Goal: Task Accomplishment & Management: Manage account settings

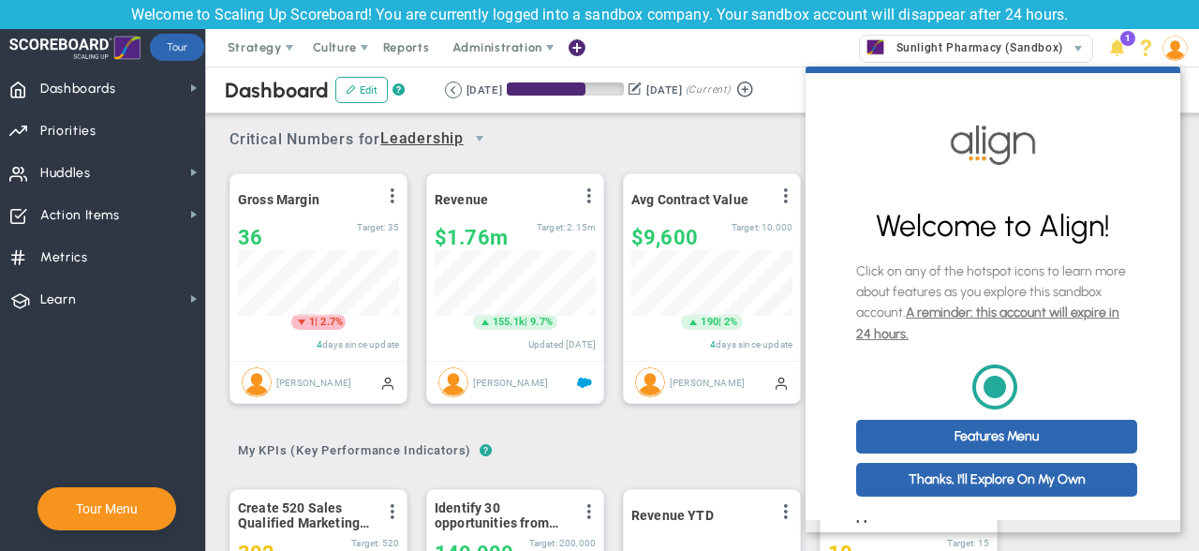
click at [699, 454] on div "? ? My KPIs (Key Performance Indicators) My KPIs (Key Performance Indicators) M…" at bounding box center [702, 445] width 946 height 48
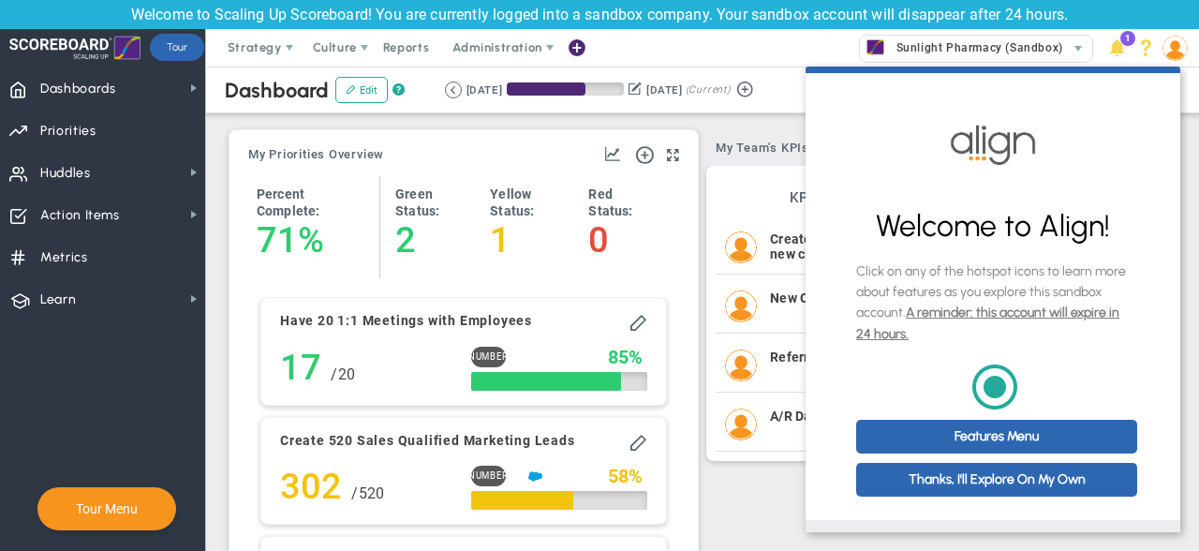
scroll to position [1815, 0]
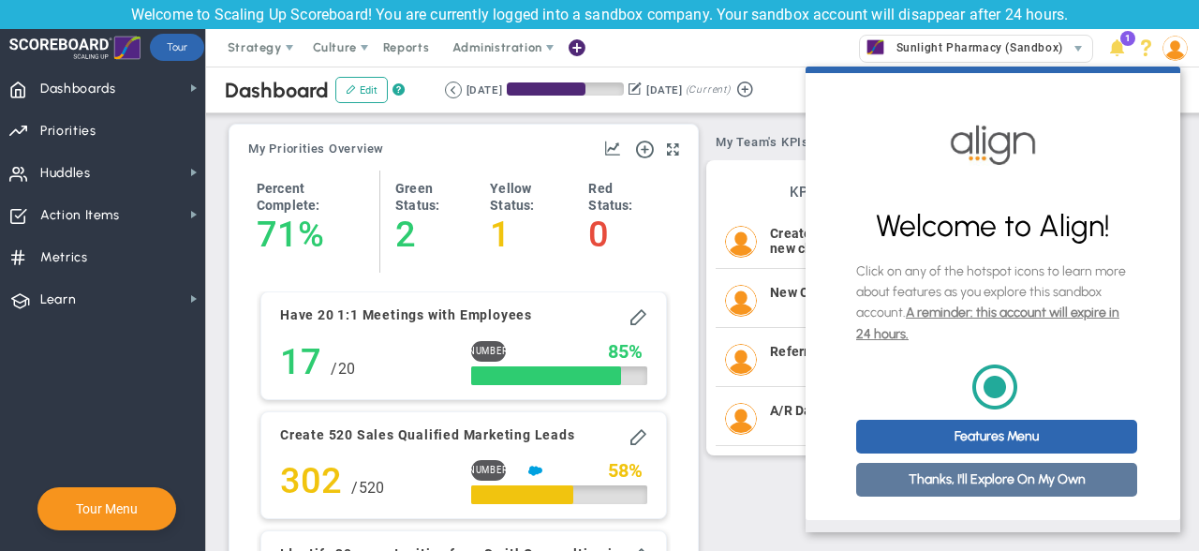
click at [1026, 495] on link "Thanks, I'll Explore On My Own" at bounding box center [996, 480] width 281 height 34
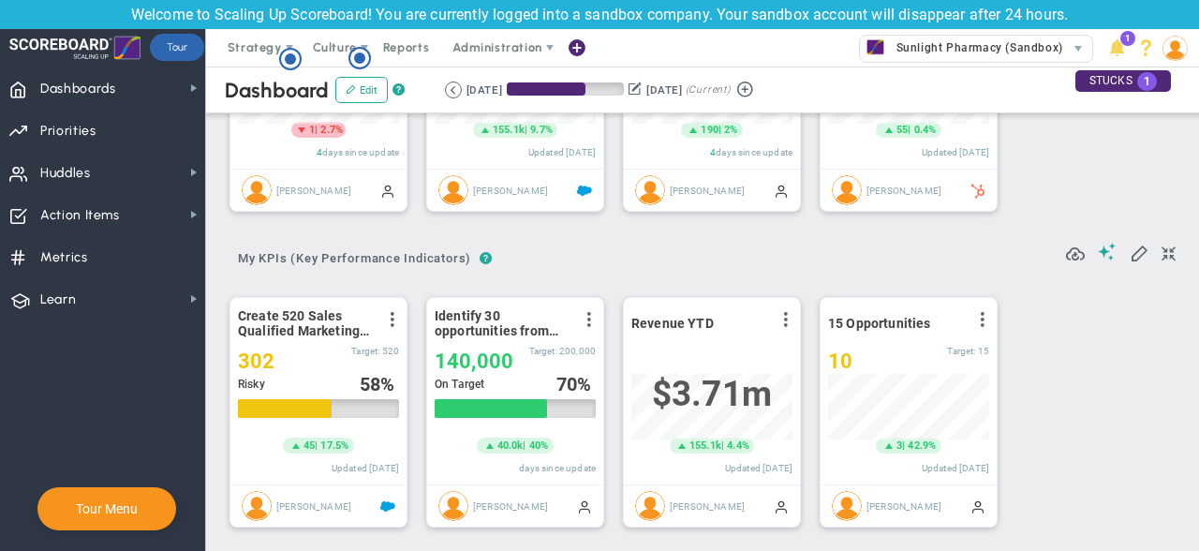
scroll to position [0, 0]
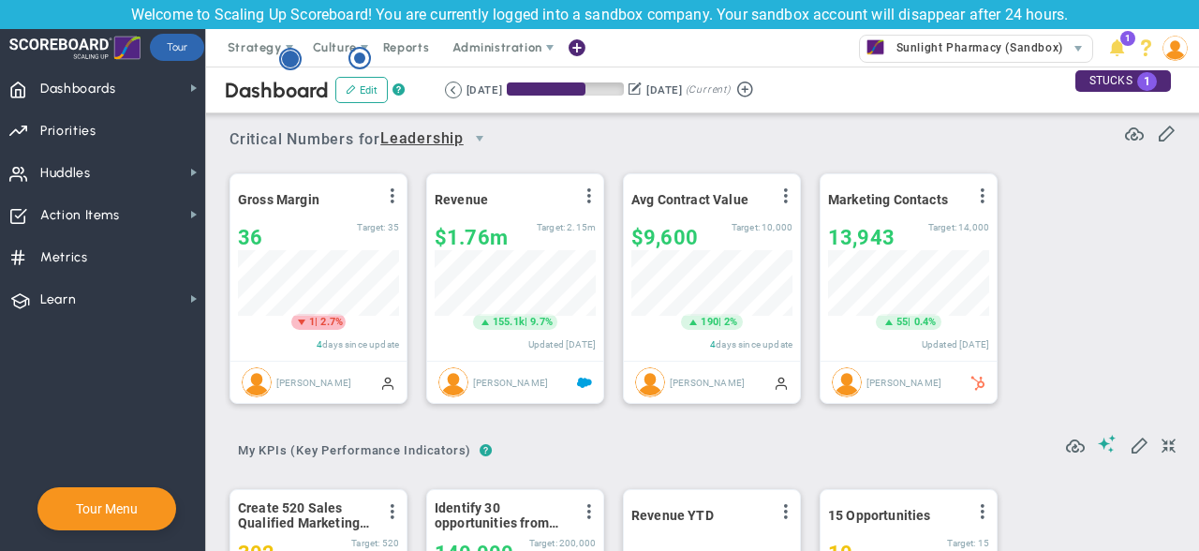
click at [291, 59] on g "Hotspot (open by clicking or pressing space/enter)" at bounding box center [290, 59] width 21 height 21
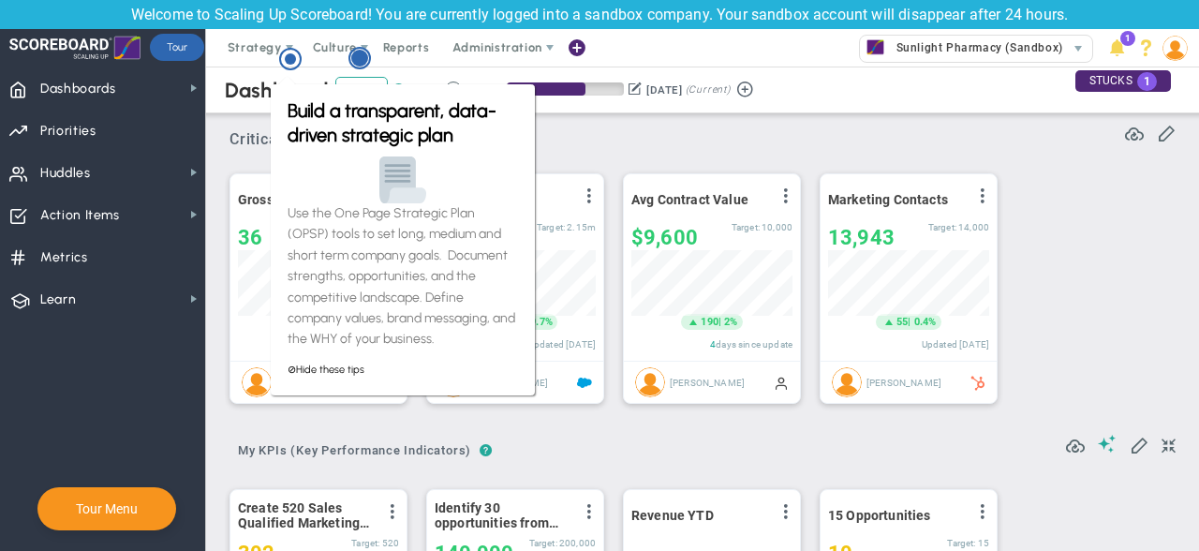
click at [358, 58] on circle "Hotspot (open by clicking or pressing space/enter)" at bounding box center [359, 58] width 17 height 17
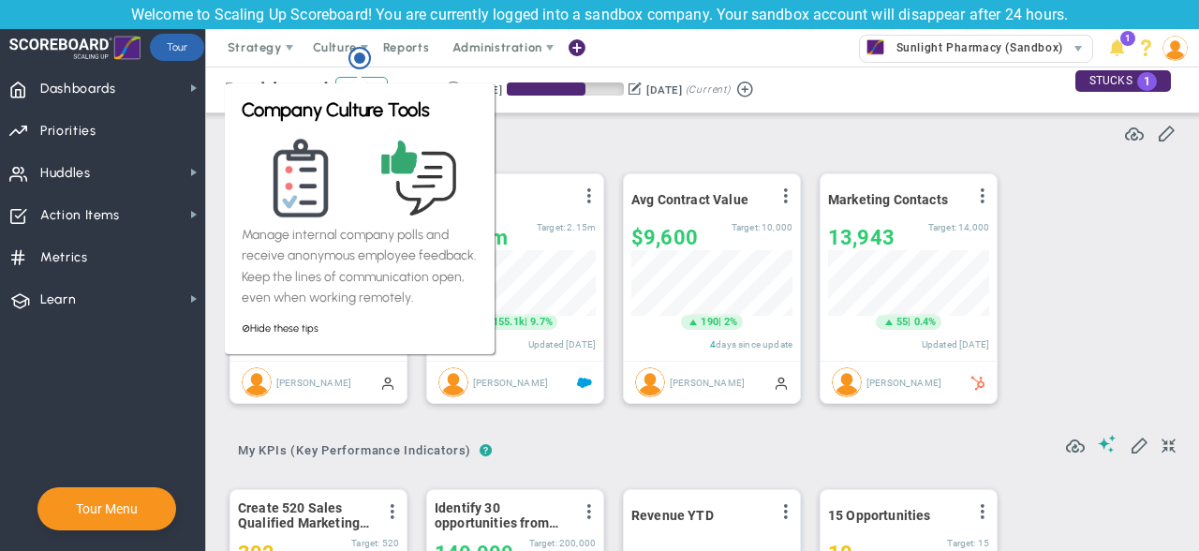
click at [359, 58] on circle "Hotspot (open by clicking or pressing space/enter)" at bounding box center [359, 57] width 11 height 11
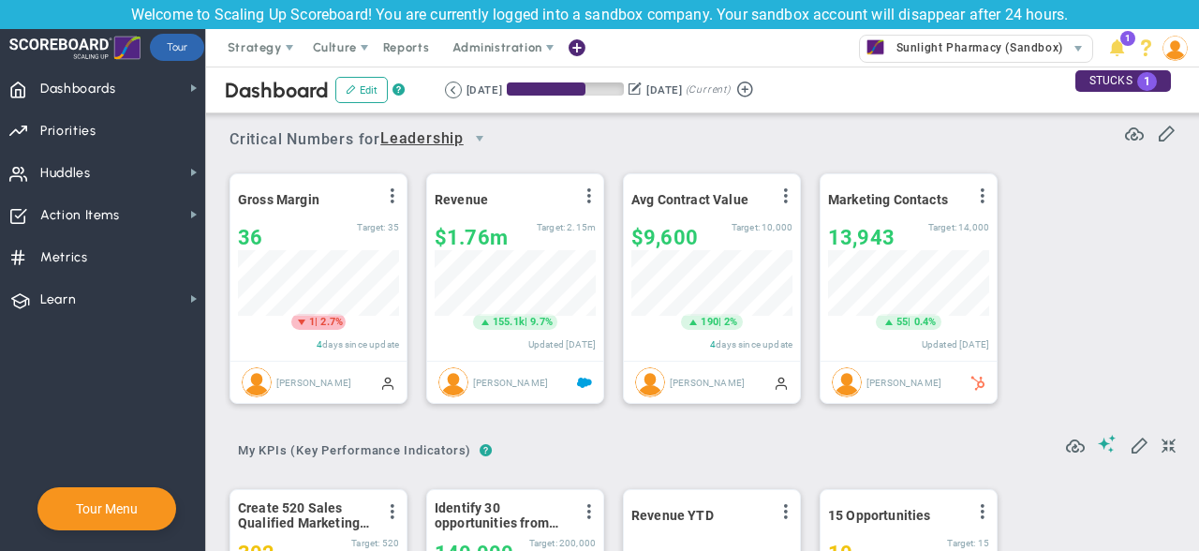
click at [359, 58] on span "Culture" at bounding box center [336, 47] width 75 height 37
click at [72, 126] on span "Priorities" at bounding box center [68, 130] width 56 height 39
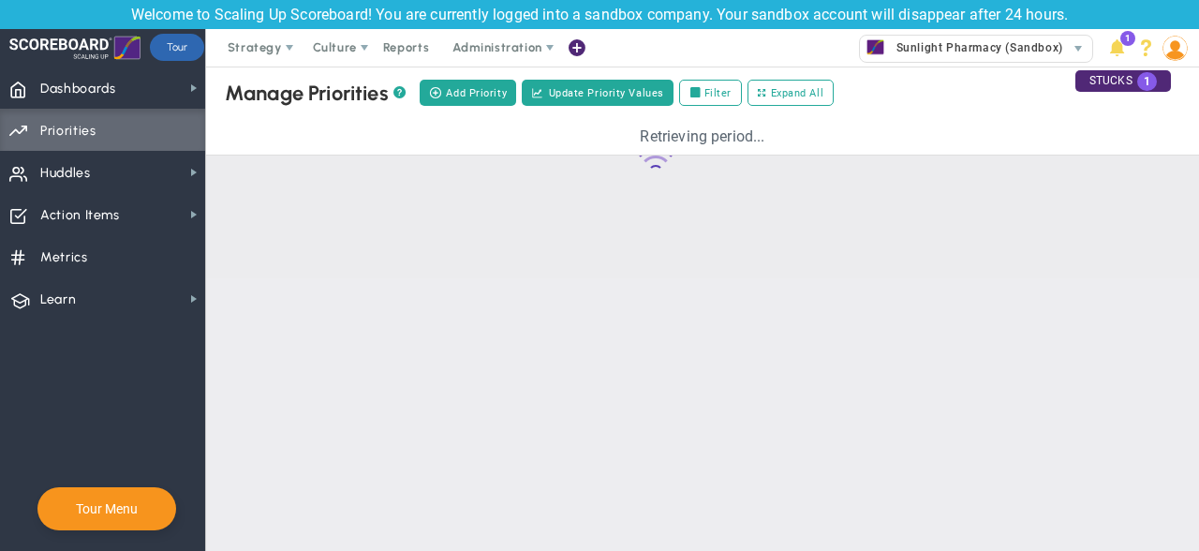
checkbox input "false"
